Goal: Information Seeking & Learning: Learn about a topic

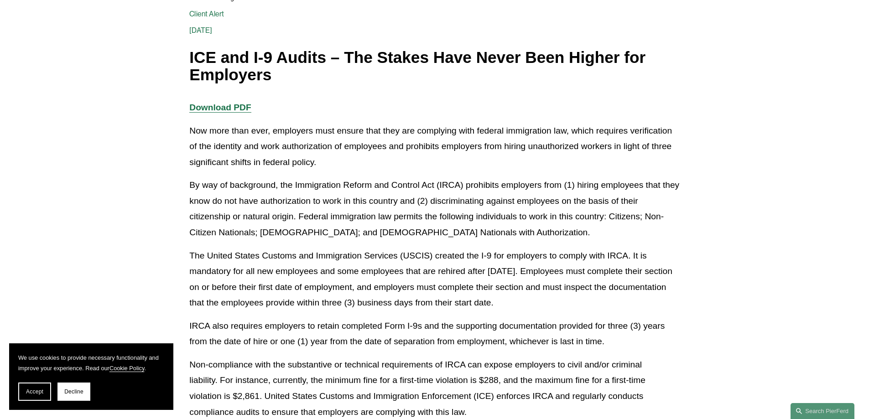
scroll to position [182, 0]
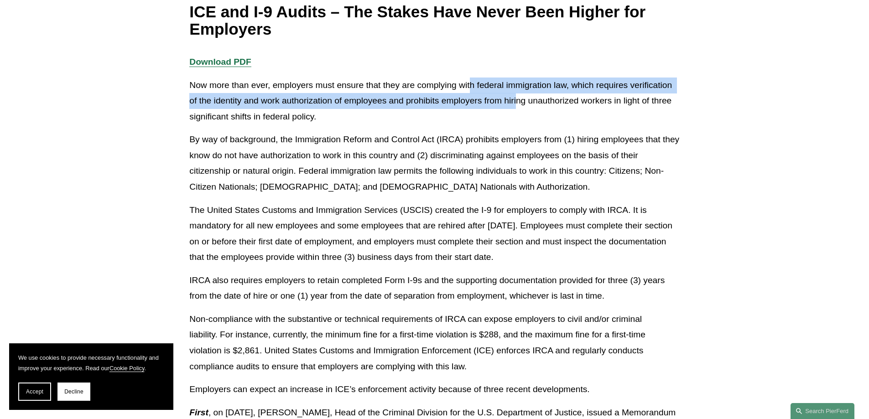
drag, startPoint x: 469, startPoint y: 90, endPoint x: 517, endPoint y: 96, distance: 47.8
click at [517, 96] on p "Now more than ever, employers must ensure that they are complying with federal …" at bounding box center [434, 101] width 490 height 47
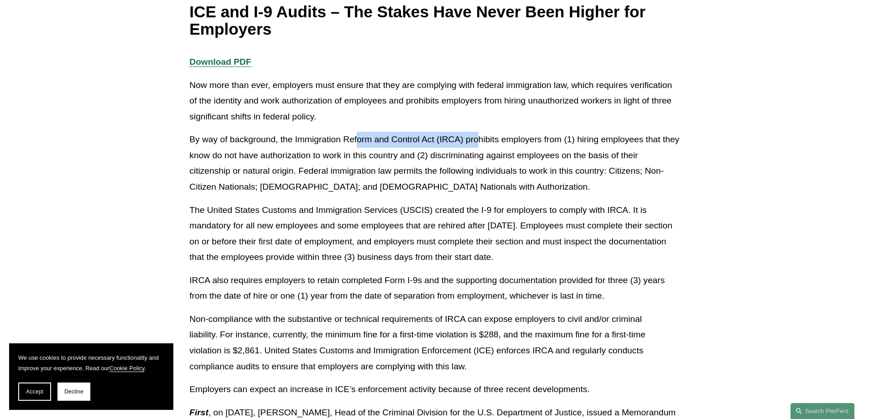
drag, startPoint x: 358, startPoint y: 137, endPoint x: 479, endPoint y: 135, distance: 120.8
click at [479, 135] on p "By way of background, the Immigration Reform and Control Act (IRCA) prohibits e…" at bounding box center [434, 163] width 490 height 63
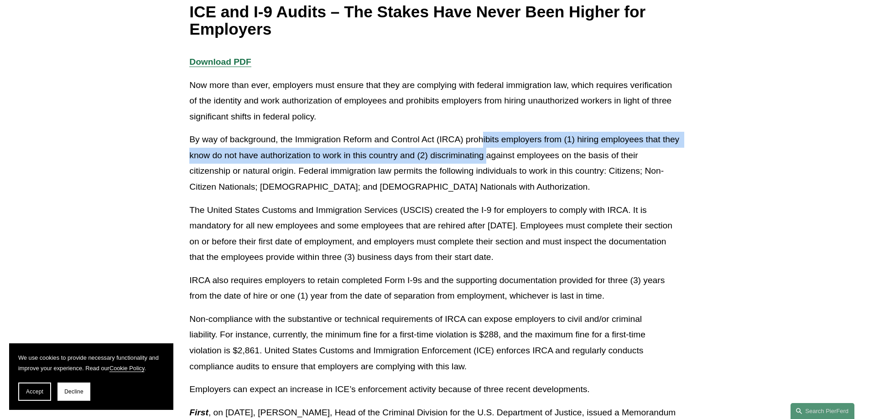
drag, startPoint x: 482, startPoint y: 135, endPoint x: 504, endPoint y: 152, distance: 27.4
click at [504, 152] on p "By way of background, the Immigration Reform and Control Act (IRCA) prohibits e…" at bounding box center [434, 163] width 490 height 63
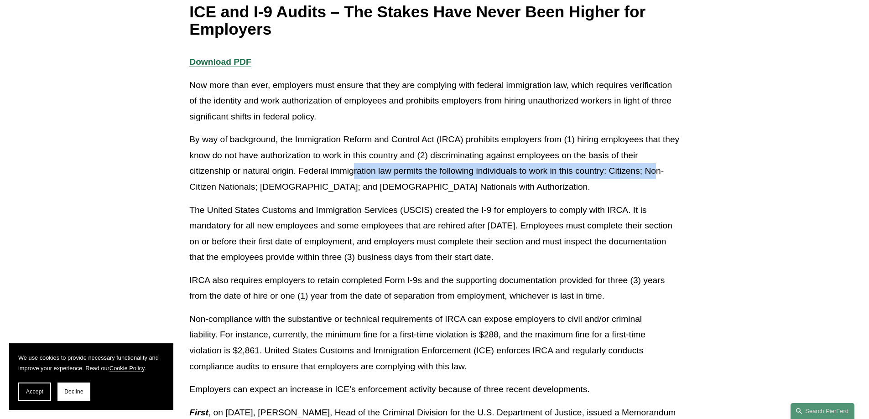
drag, startPoint x: 407, startPoint y: 171, endPoint x: 522, endPoint y: 166, distance: 115.0
click at [623, 169] on p "By way of background, the Immigration Reform and Control Act (IRCA) prohibits e…" at bounding box center [434, 163] width 490 height 63
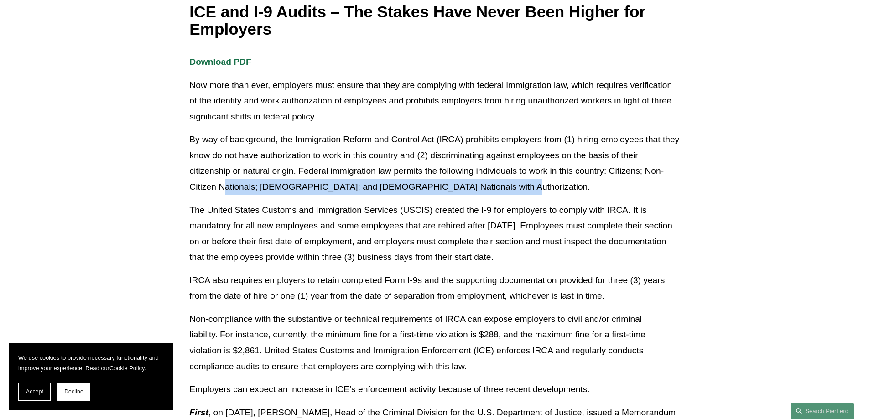
drag, startPoint x: 223, startPoint y: 188, endPoint x: 500, endPoint y: 184, distance: 276.8
click at [500, 184] on p "By way of background, the Immigration Reform and Control Act (IRCA) prohibits e…" at bounding box center [434, 163] width 490 height 63
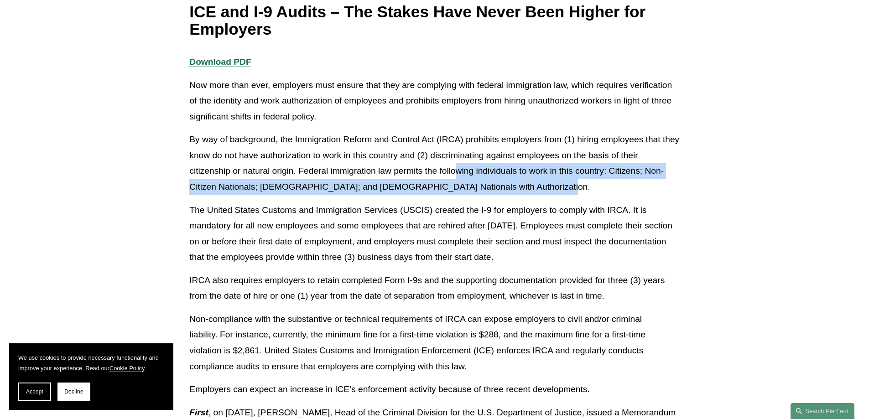
drag, startPoint x: 543, startPoint y: 184, endPoint x: 459, endPoint y: 172, distance: 85.2
click at [459, 172] on p "By way of background, the Immigration Reform and Control Act (IRCA) prohibits e…" at bounding box center [434, 163] width 490 height 63
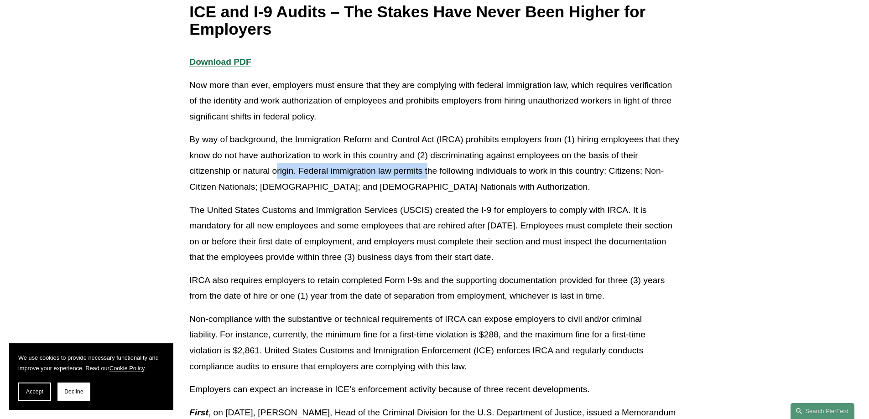
drag, startPoint x: 389, startPoint y: 169, endPoint x: 275, endPoint y: 168, distance: 113.5
click at [275, 168] on p "By way of background, the Immigration Reform and Control Act (IRCA) prohibits e…" at bounding box center [434, 163] width 490 height 63
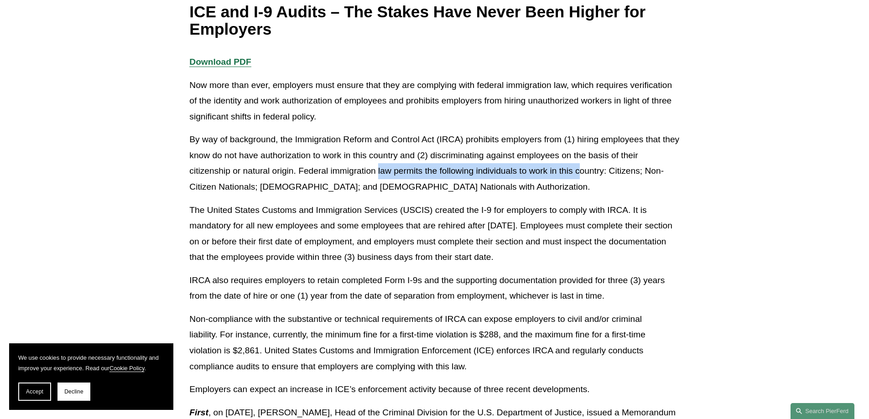
drag, startPoint x: 420, startPoint y: 167, endPoint x: 578, endPoint y: 171, distance: 157.8
click at [578, 171] on p "By way of background, the Immigration Reform and Control Act (IRCA) prohibits e…" at bounding box center [434, 163] width 490 height 63
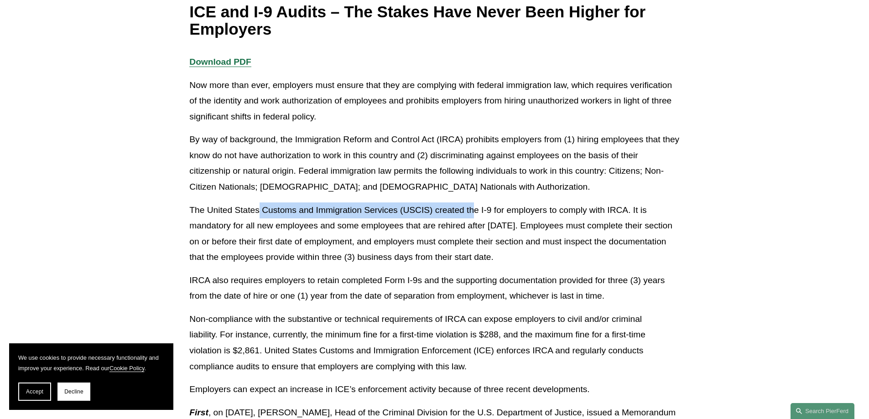
drag, startPoint x: 262, startPoint y: 207, endPoint x: 475, endPoint y: 207, distance: 213.4
click at [475, 207] on p "The United States Customs and Immigration Services (USCIS) created the I-9 for …" at bounding box center [434, 233] width 490 height 63
drag, startPoint x: 438, startPoint y: 227, endPoint x: 405, endPoint y: 229, distance: 32.9
click at [405, 229] on p "The United States Customs and Immigration Services (USCIS) created the I-9 for …" at bounding box center [434, 233] width 490 height 63
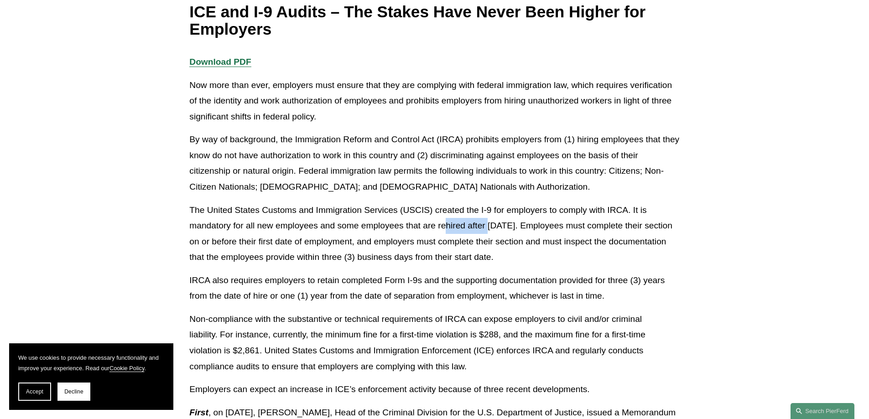
drag, startPoint x: 468, startPoint y: 232, endPoint x: 489, endPoint y: 233, distance: 21.4
click at [489, 233] on p "The United States Customs and Immigration Services (USCIS) created the I-9 for …" at bounding box center [434, 233] width 490 height 63
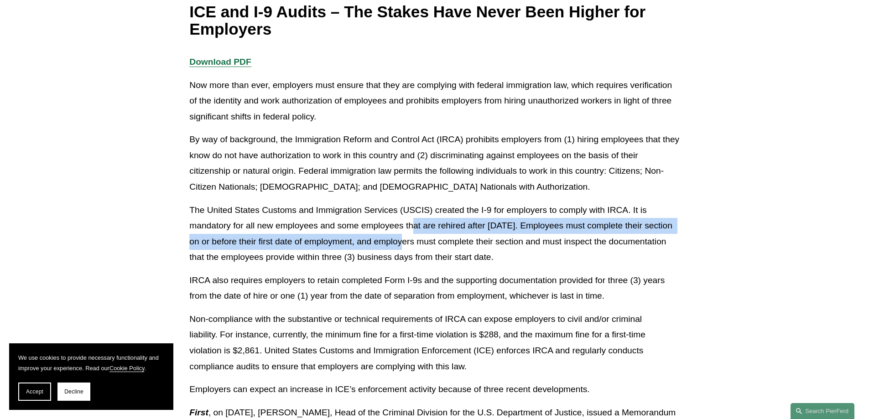
drag, startPoint x: 412, startPoint y: 234, endPoint x: 405, endPoint y: 234, distance: 6.9
click at [405, 234] on p "The United States Customs and Immigration Services (USCIS) created the I-9 for …" at bounding box center [434, 233] width 490 height 63
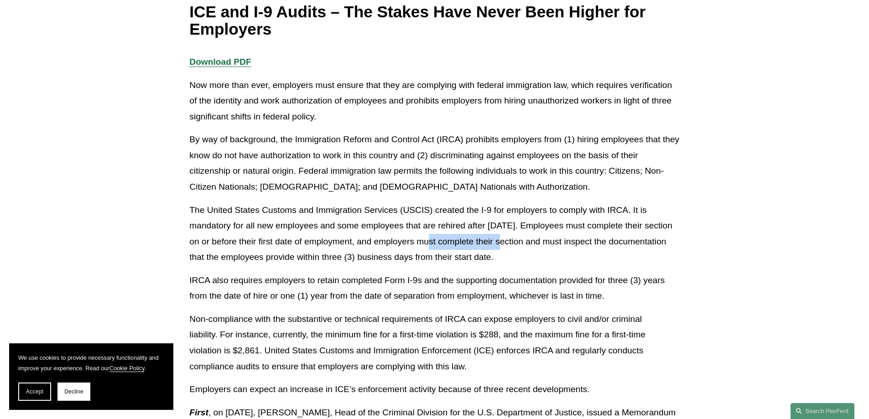
drag, startPoint x: 449, startPoint y: 241, endPoint x: 514, endPoint y: 243, distance: 65.7
click at [514, 243] on p "The United States Customs and Immigration Services (USCIS) created the I-9 for …" at bounding box center [434, 233] width 490 height 63
click at [512, 243] on p "The United States Customs and Immigration Services (USCIS) created the I-9 for …" at bounding box center [434, 233] width 490 height 63
drag, startPoint x: 465, startPoint y: 259, endPoint x: 524, endPoint y: 259, distance: 58.8
click at [524, 259] on p "The United States Customs and Immigration Services (USCIS) created the I-9 for …" at bounding box center [434, 233] width 490 height 63
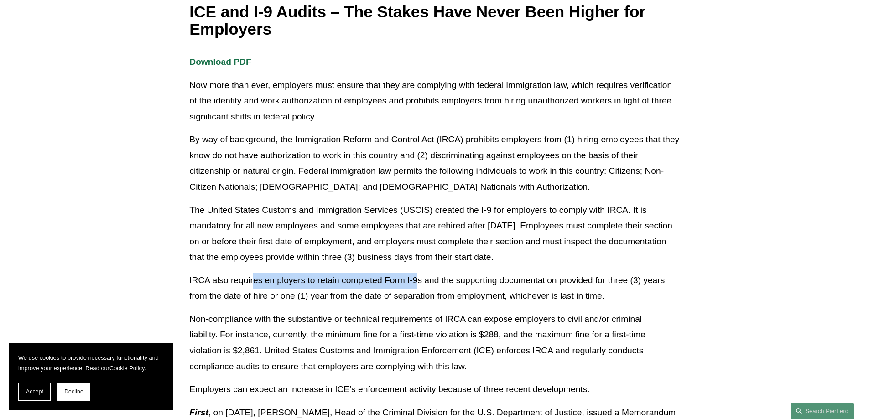
drag, startPoint x: 261, startPoint y: 278, endPoint x: 419, endPoint y: 277, distance: 157.7
click at [419, 277] on p "IRCA also requires employers to retain completed Form I-9s and the supporting d…" at bounding box center [434, 288] width 490 height 31
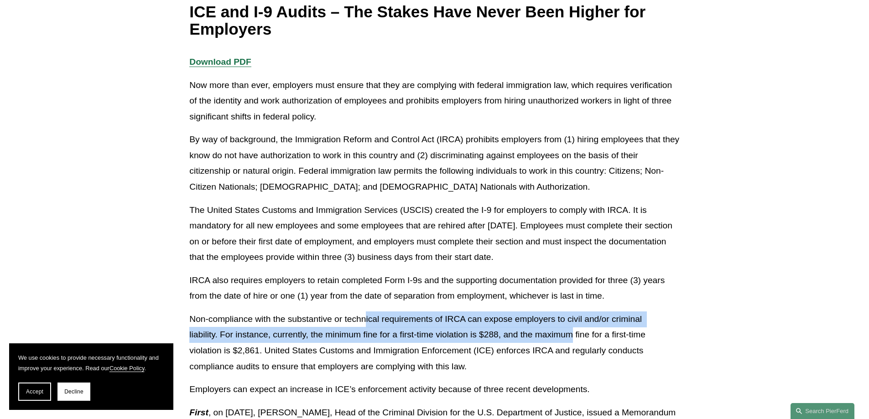
drag, startPoint x: 382, startPoint y: 317, endPoint x: 570, endPoint y: 331, distance: 188.3
click at [570, 331] on p "Non-compliance with the substantive or technical requirements of IRCA can expos…" at bounding box center [434, 342] width 490 height 63
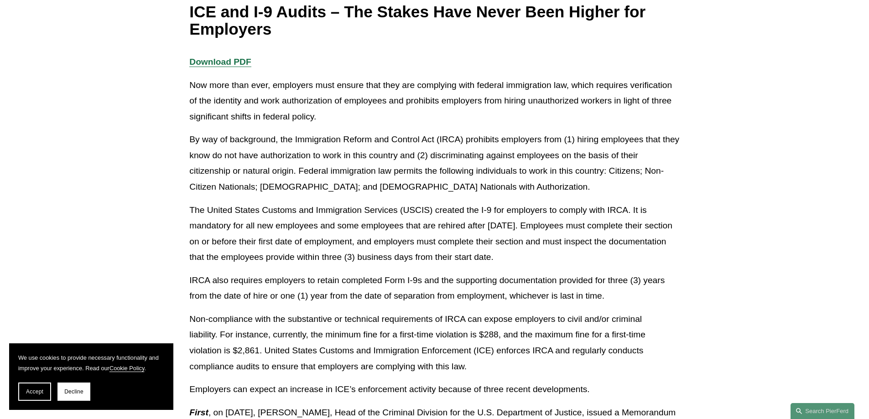
click at [524, 344] on p "Non-compliance with the substantive or technical requirements of IRCA can expos…" at bounding box center [434, 342] width 490 height 63
drag, startPoint x: 507, startPoint y: 349, endPoint x: 362, endPoint y: 358, distance: 145.7
click at [366, 358] on p "Non-compliance with the substantive or technical requirements of IRCA can expos…" at bounding box center [434, 342] width 490 height 63
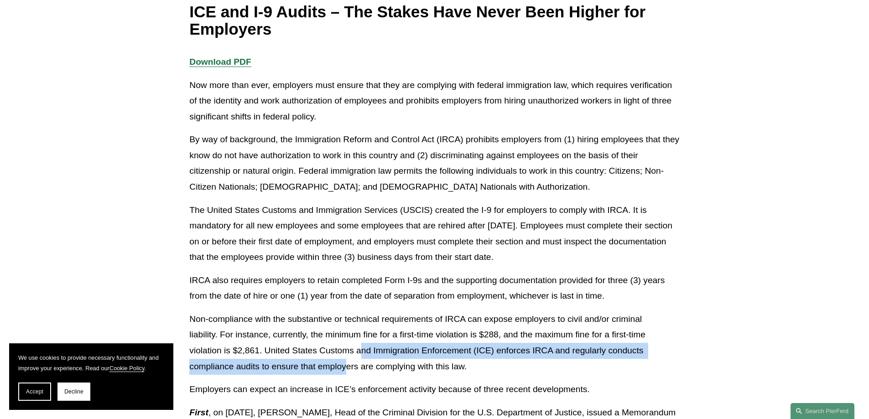
drag, startPoint x: 360, startPoint y: 358, endPoint x: 347, endPoint y: 360, distance: 12.9
click at [347, 360] on p "Non-compliance with the substantive or technical requirements of IRCA can expos…" at bounding box center [434, 342] width 490 height 63
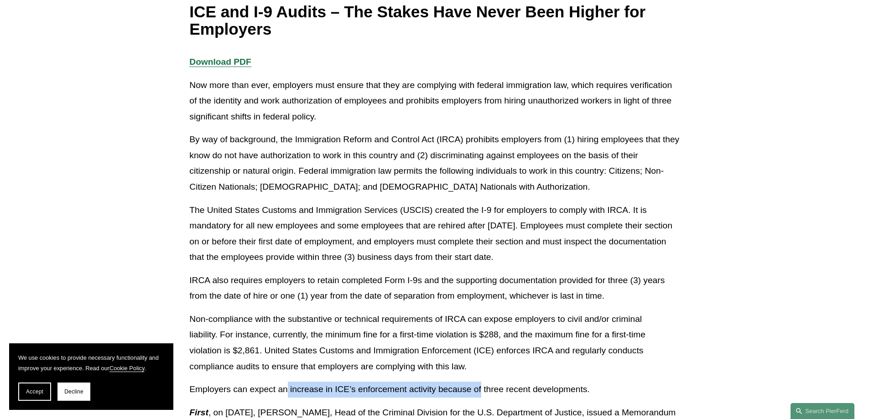
drag, startPoint x: 287, startPoint y: 391, endPoint x: 481, endPoint y: 388, distance: 193.8
click at [481, 388] on p "Employers can expect an increase in ICE’s enforcement activity because of three…" at bounding box center [434, 390] width 490 height 16
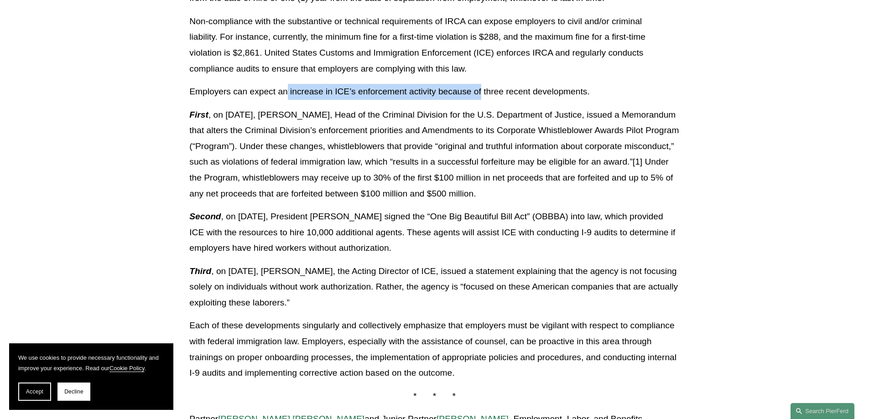
scroll to position [502, 0]
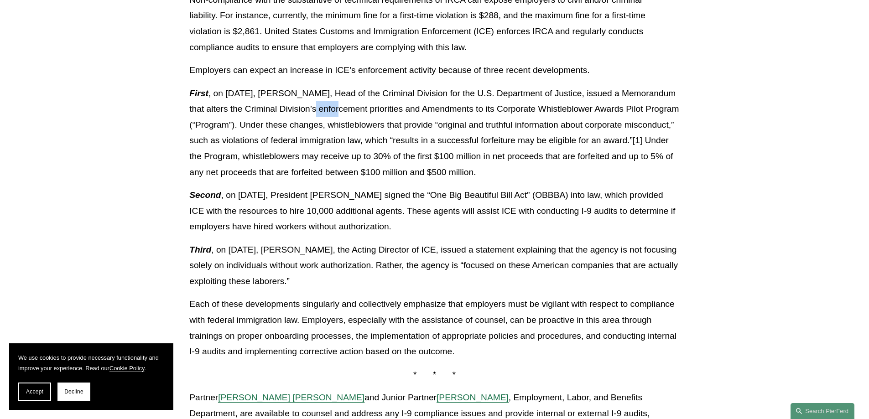
drag, startPoint x: 335, startPoint y: 107, endPoint x: 352, endPoint y: 108, distance: 17.3
click at [352, 108] on p "First , on [DATE], [PERSON_NAME], Head of the Criminal Division for the U.S. De…" at bounding box center [434, 133] width 490 height 94
drag, startPoint x: 422, startPoint y: 108, endPoint x: 434, endPoint y: 108, distance: 11.9
click at [434, 108] on p "First , on [DATE], [PERSON_NAME], Head of the Criminal Division for the U.S. De…" at bounding box center [434, 133] width 490 height 94
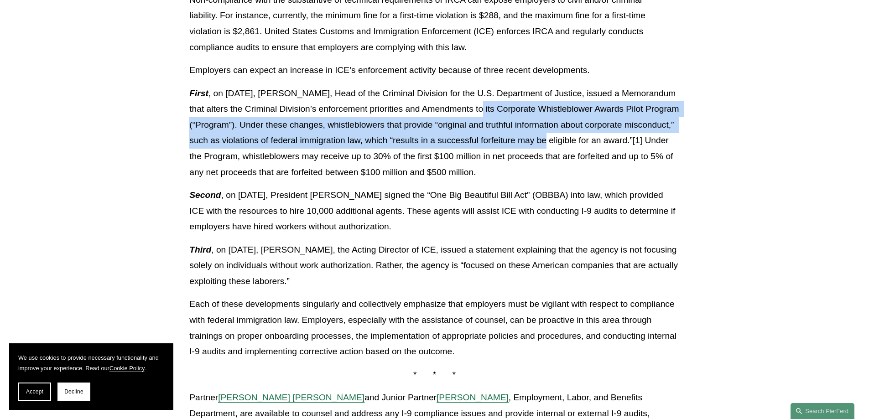
drag, startPoint x: 489, startPoint y: 106, endPoint x: 588, endPoint y: 138, distance: 103.4
click at [588, 138] on p "First , on [DATE], [PERSON_NAME], Head of the Criminal Division for the U.S. De…" at bounding box center [434, 133] width 490 height 94
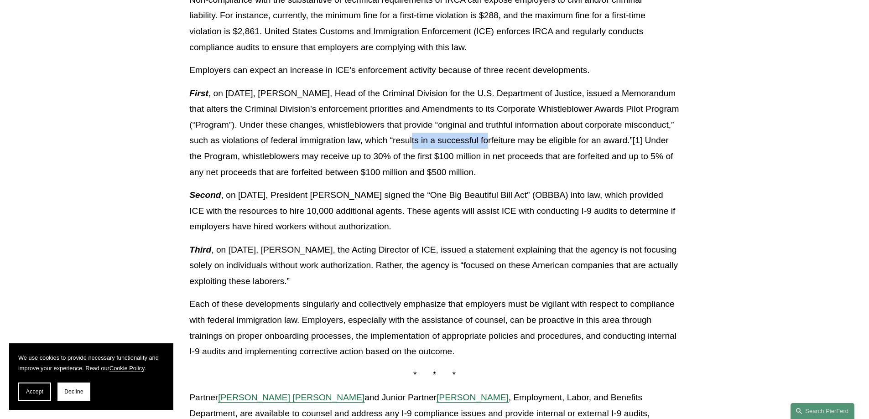
drag, startPoint x: 529, startPoint y: 137, endPoint x: 458, endPoint y: 137, distance: 71.6
click at [458, 137] on p "First , on [DATE], [PERSON_NAME], Head of the Criminal Division for the U.S. De…" at bounding box center [434, 133] width 490 height 94
drag, startPoint x: 458, startPoint y: 137, endPoint x: 412, endPoint y: 135, distance: 45.6
click at [412, 135] on p "First , on [DATE], [PERSON_NAME], Head of the Criminal Division for the U.S. De…" at bounding box center [434, 133] width 490 height 94
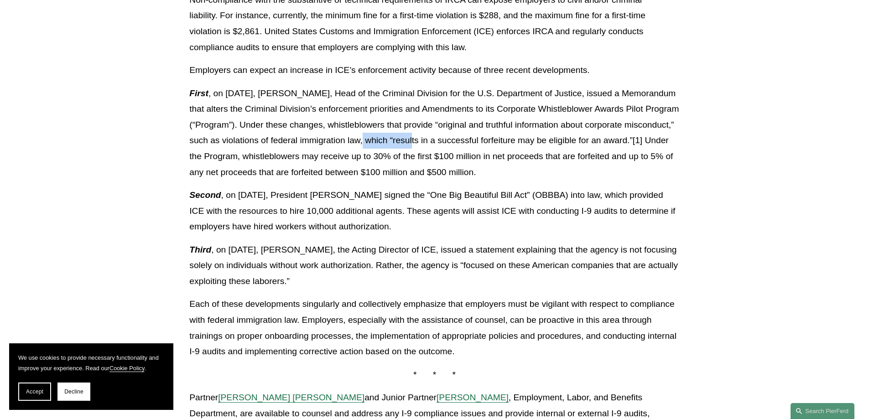
click at [445, 138] on p "First , on [DATE], [PERSON_NAME], Head of the Criminal Division for the U.S. De…" at bounding box center [434, 133] width 490 height 94
drag, startPoint x: 533, startPoint y: 144, endPoint x: 555, endPoint y: 145, distance: 22.8
click at [555, 145] on p "First , on [DATE], [PERSON_NAME], Head of the Criminal Division for the U.S. De…" at bounding box center [434, 133] width 490 height 94
drag, startPoint x: 586, startPoint y: 145, endPoint x: 513, endPoint y: 140, distance: 73.1
click at [546, 145] on p "First , on [DATE], [PERSON_NAME], Head of the Criminal Division for the U.S. De…" at bounding box center [434, 133] width 490 height 94
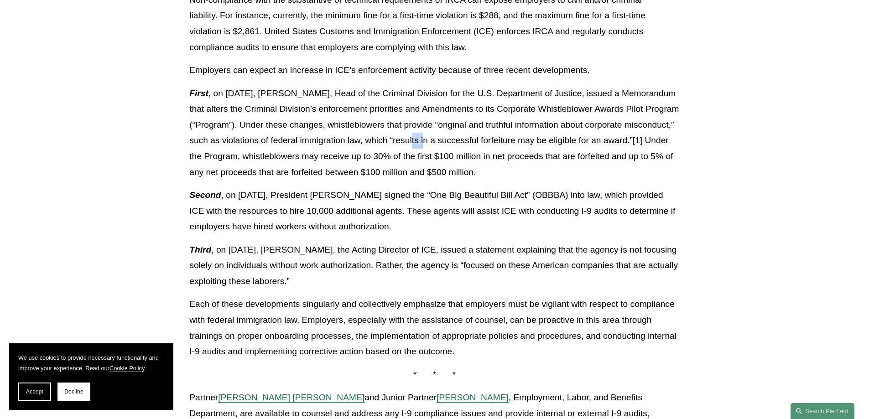
drag, startPoint x: 475, startPoint y: 138, endPoint x: 456, endPoint y: 138, distance: 18.7
click at [456, 138] on p "First , on [DATE], [PERSON_NAME], Head of the Criminal Division for the U.S. De…" at bounding box center [434, 133] width 490 height 94
drag, startPoint x: 342, startPoint y: 147, endPoint x: 350, endPoint y: 148, distance: 7.4
click at [348, 148] on p "First , on [DATE], [PERSON_NAME], Head of the Criminal Division for the U.S. De…" at bounding box center [434, 133] width 490 height 94
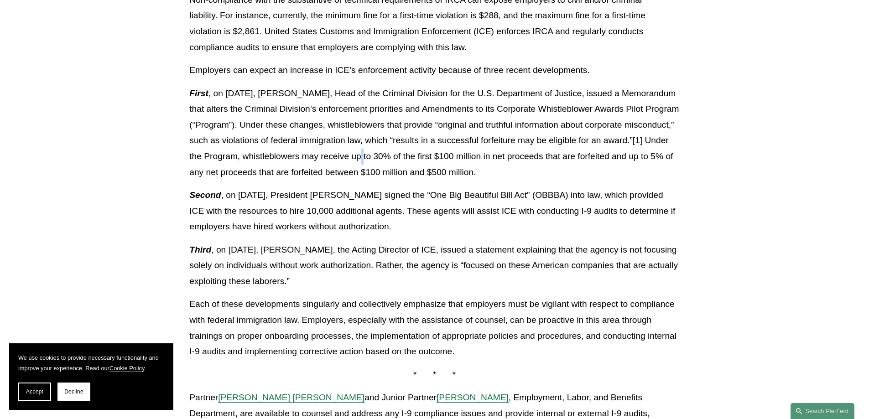
click at [409, 152] on p "First , on [DATE], [PERSON_NAME], Head of the Criminal Division for the U.S. De…" at bounding box center [434, 133] width 490 height 94
drag, startPoint x: 501, startPoint y: 156, endPoint x: 597, endPoint y: 169, distance: 96.6
click at [597, 169] on p "First , on [DATE], [PERSON_NAME], Head of the Criminal Division for the U.S. De…" at bounding box center [434, 133] width 490 height 94
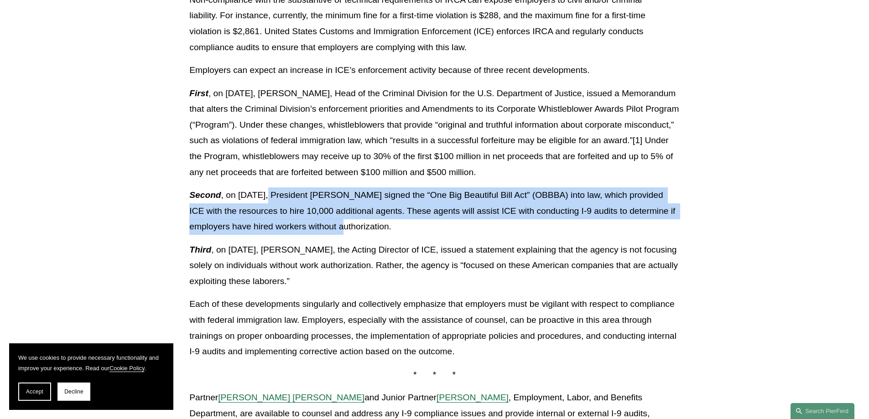
drag, startPoint x: 305, startPoint y: 192, endPoint x: 351, endPoint y: 222, distance: 54.0
click at [351, 222] on p "Second , on [DATE], President [PERSON_NAME] signed the “One Big Beautiful Bill …" at bounding box center [434, 210] width 490 height 47
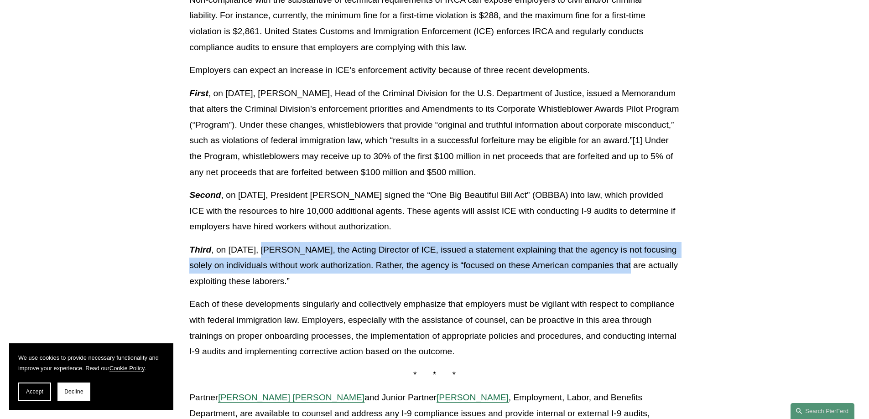
drag, startPoint x: 259, startPoint y: 247, endPoint x: 566, endPoint y: 263, distance: 307.7
click at [601, 262] on p "Third , on [DATE], [PERSON_NAME], the Acting Director of ICE, issued a statemen…" at bounding box center [434, 265] width 490 height 47
click at [430, 267] on p "Third , on [DATE], [PERSON_NAME], the Acting Director of ICE, issued a statemen…" at bounding box center [434, 265] width 490 height 47
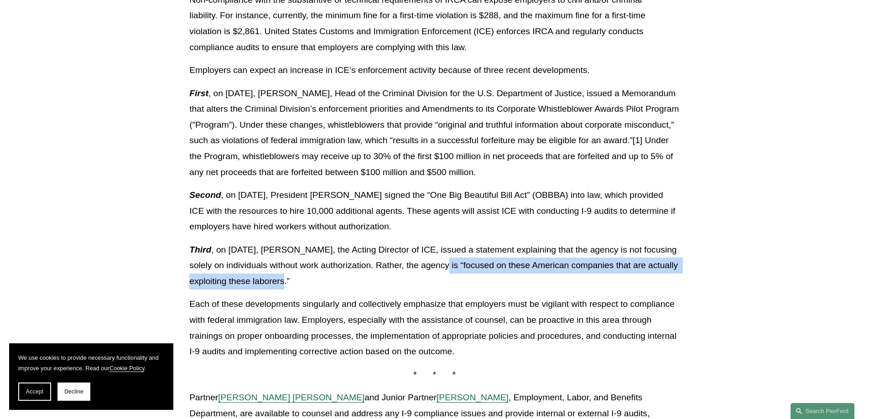
drag, startPoint x: 430, startPoint y: 267, endPoint x: 270, endPoint y: 276, distance: 160.3
click at [270, 276] on p "Third , on [DATE], [PERSON_NAME], the Acting Director of ICE, issued a statemen…" at bounding box center [434, 265] width 490 height 47
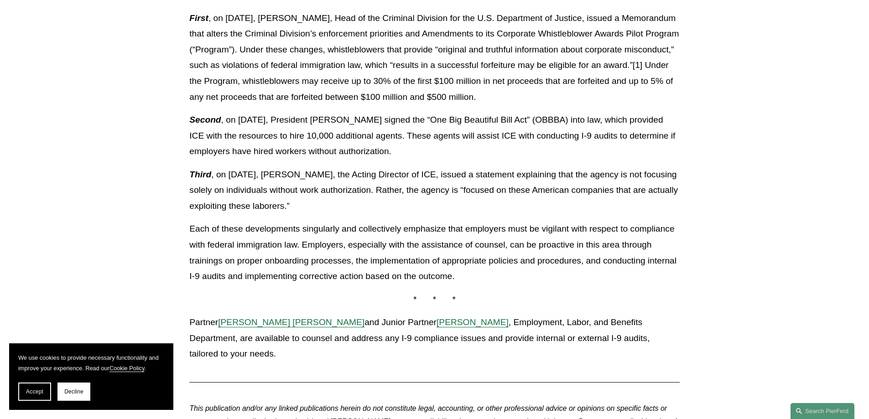
scroll to position [593, 0]
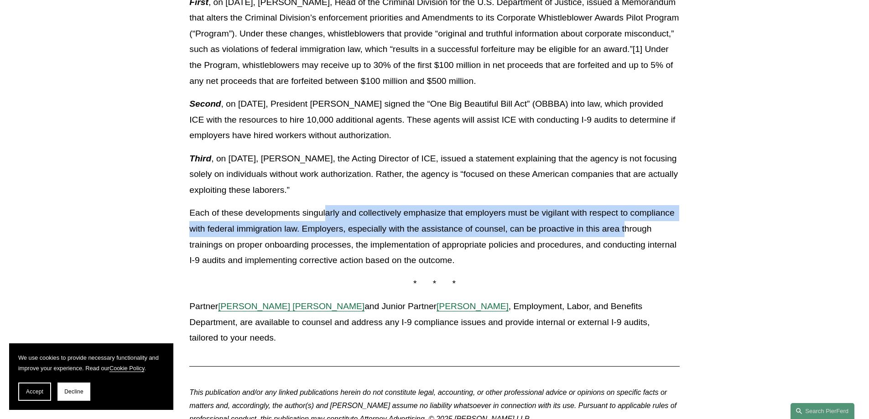
drag, startPoint x: 325, startPoint y: 208, endPoint x: 626, endPoint y: 225, distance: 301.4
click at [626, 225] on p "Each of these developments singularly and collectively emphasize that employers…" at bounding box center [434, 236] width 490 height 63
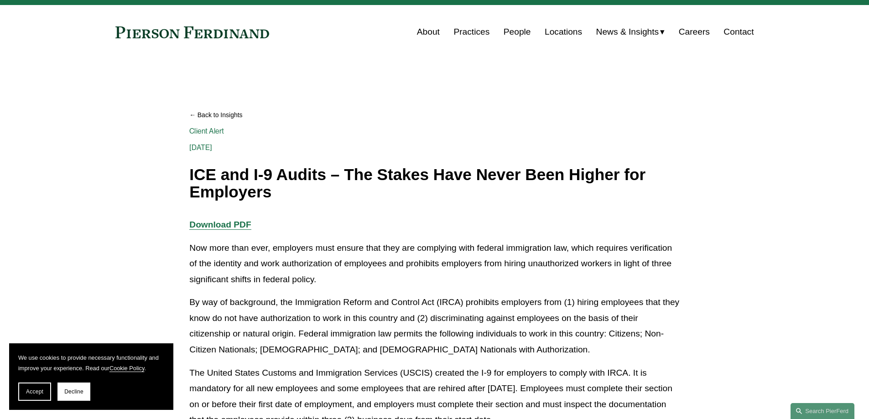
scroll to position [0, 0]
